Goal: Go to known website: Go to known website

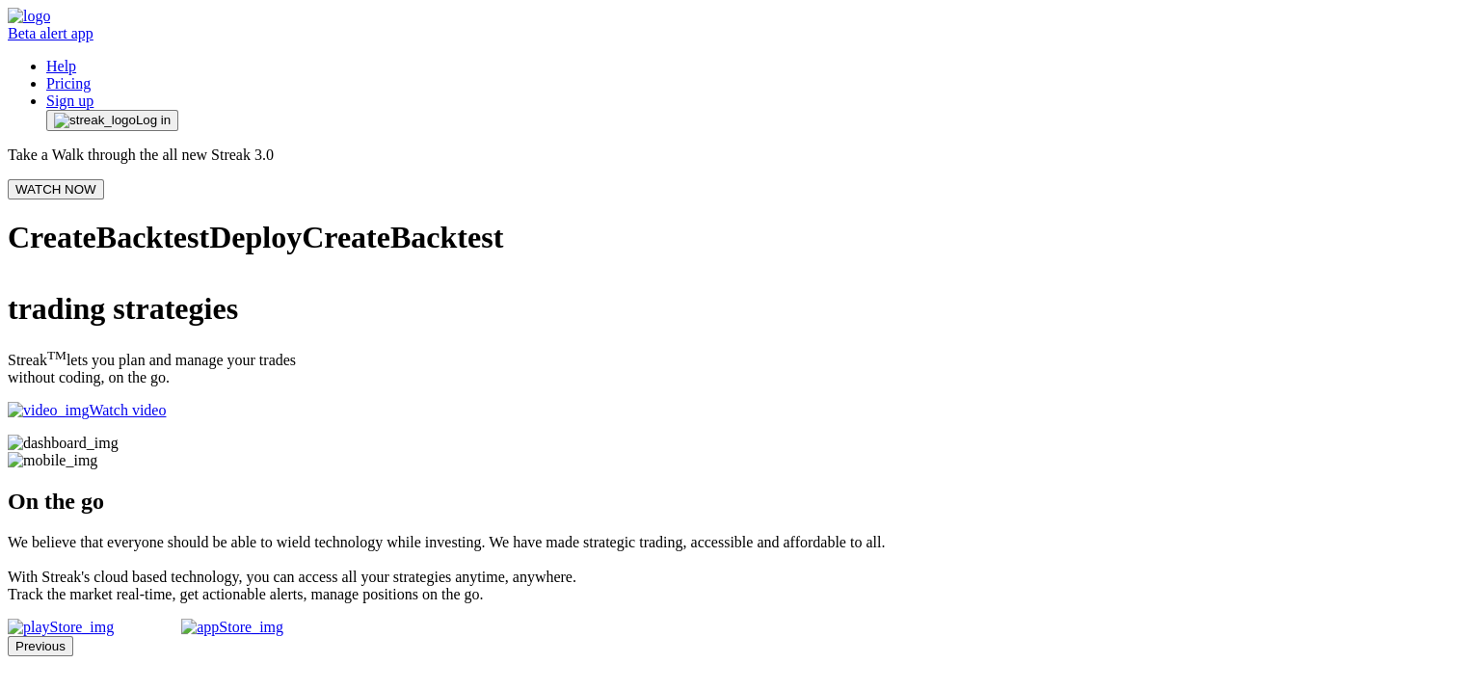
click at [171, 113] on span "Log in" at bounding box center [153, 120] width 35 height 15
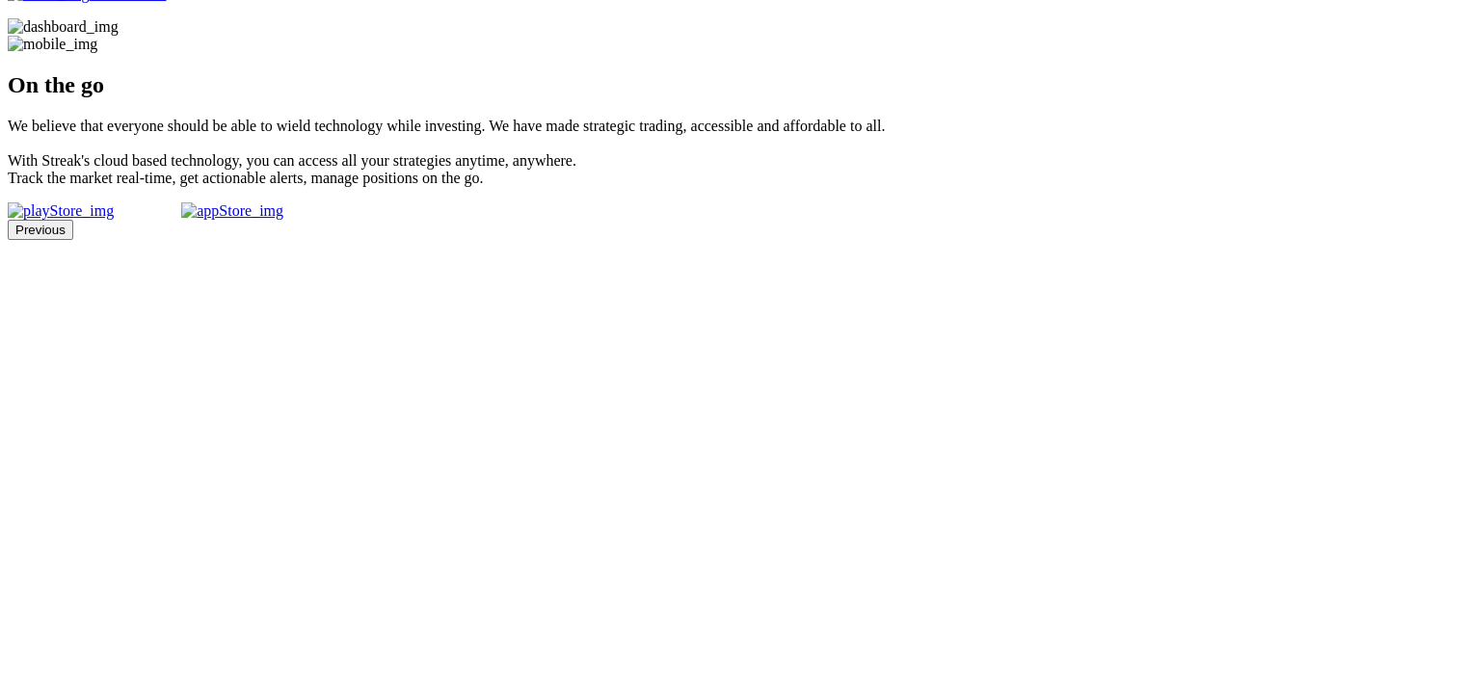
scroll to position [803, 0]
